Goal: Task Accomplishment & Management: Manage account settings

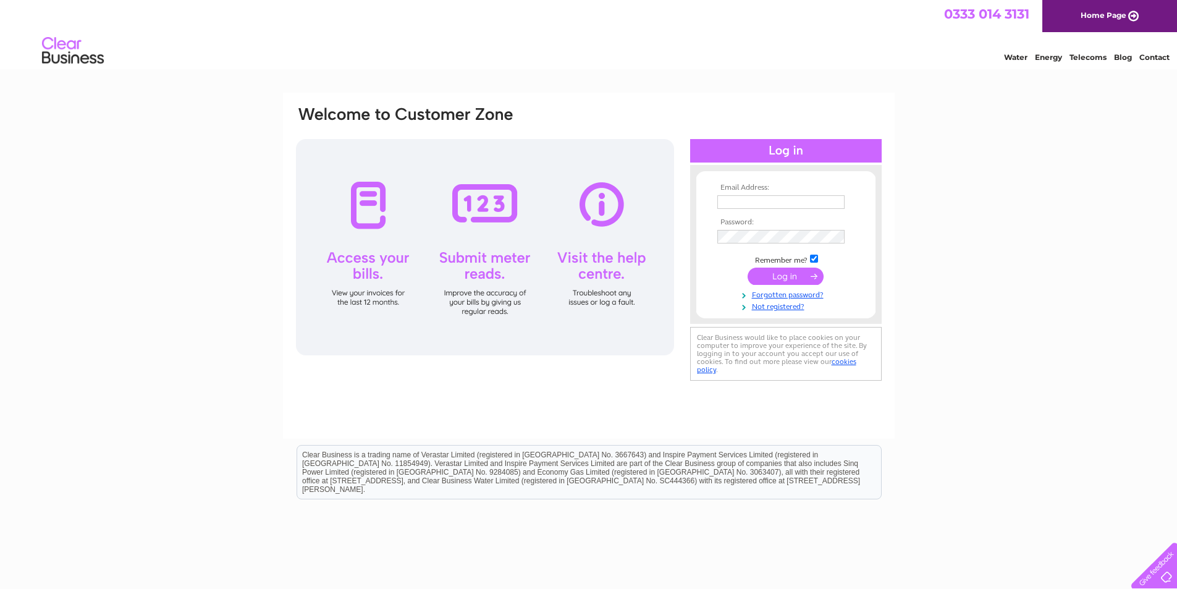
type input "admin@hesketbrewery.co.uk"
click at [783, 277] on input "submit" at bounding box center [785, 275] width 76 height 17
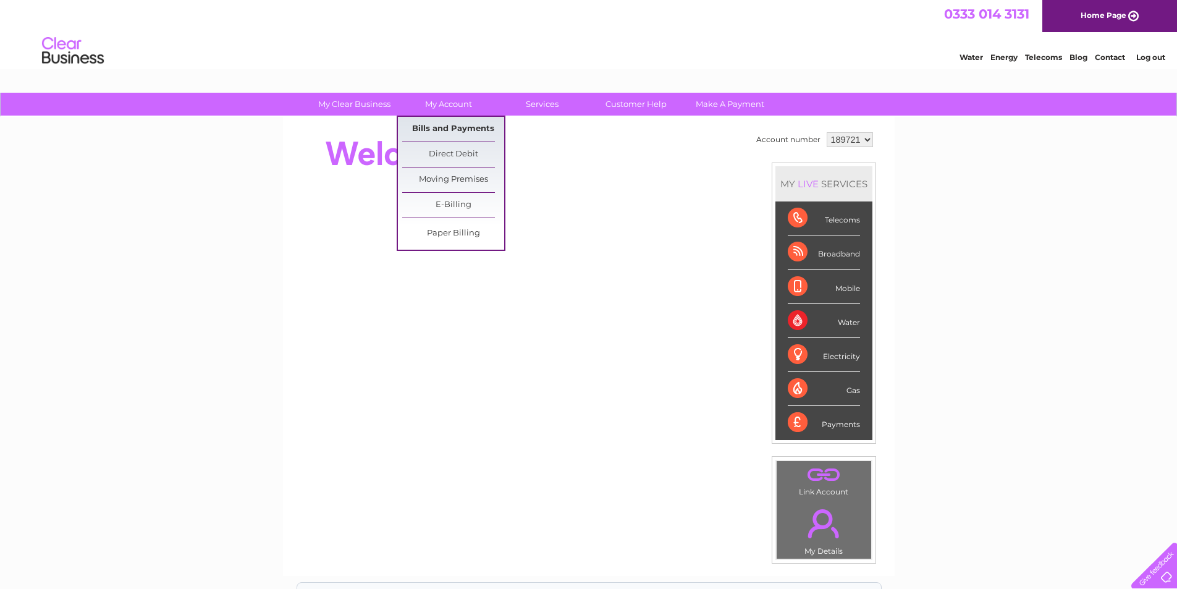
click at [448, 125] on link "Bills and Payments" at bounding box center [453, 129] width 102 height 25
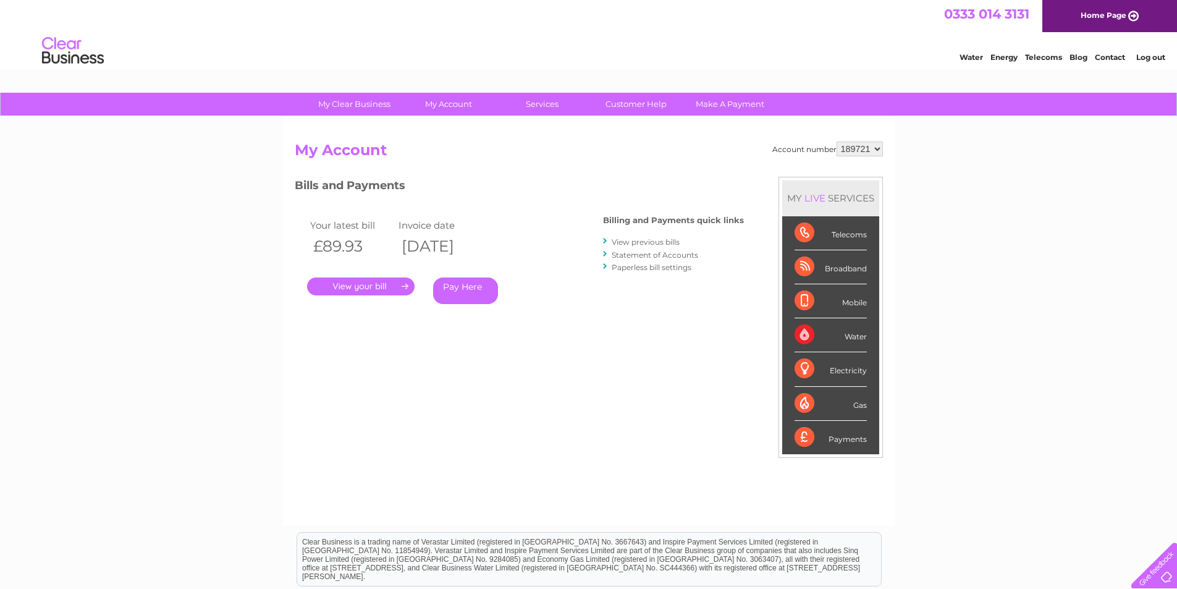
click at [363, 289] on link "." at bounding box center [360, 286] width 107 height 18
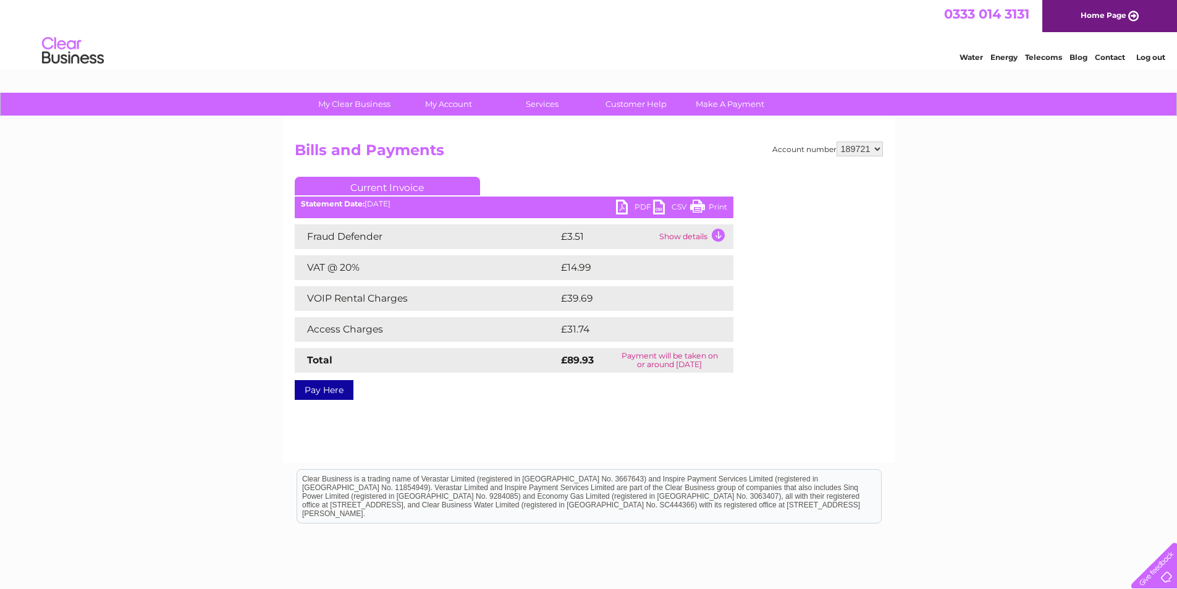
click at [641, 208] on link "PDF" at bounding box center [634, 209] width 37 height 18
